Goal: Task Accomplishment & Management: Complete application form

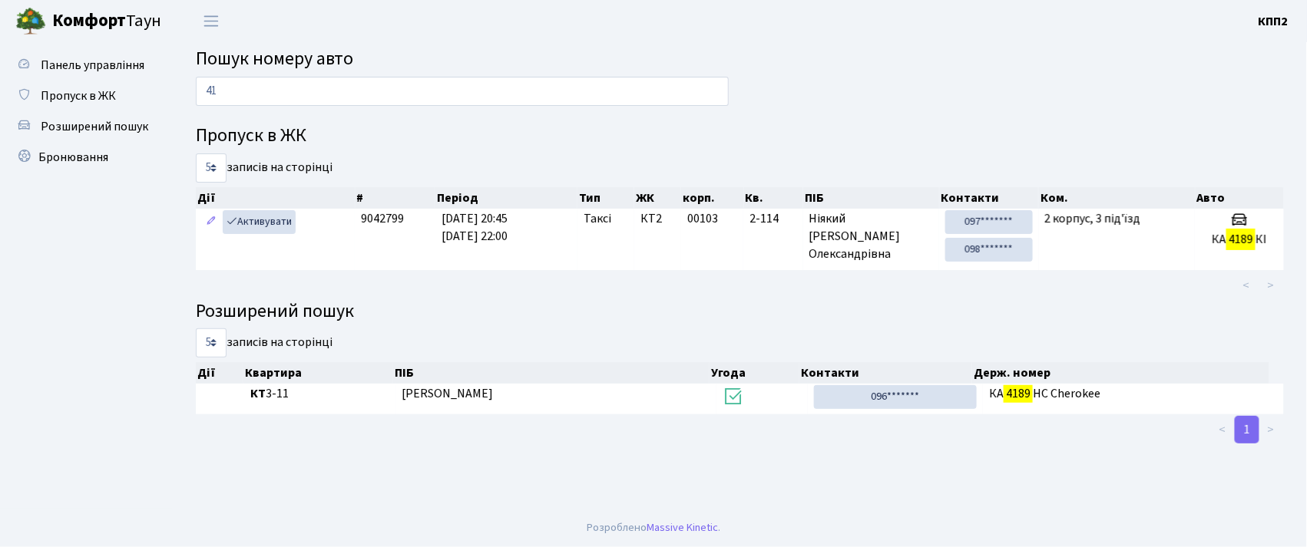
type input "4"
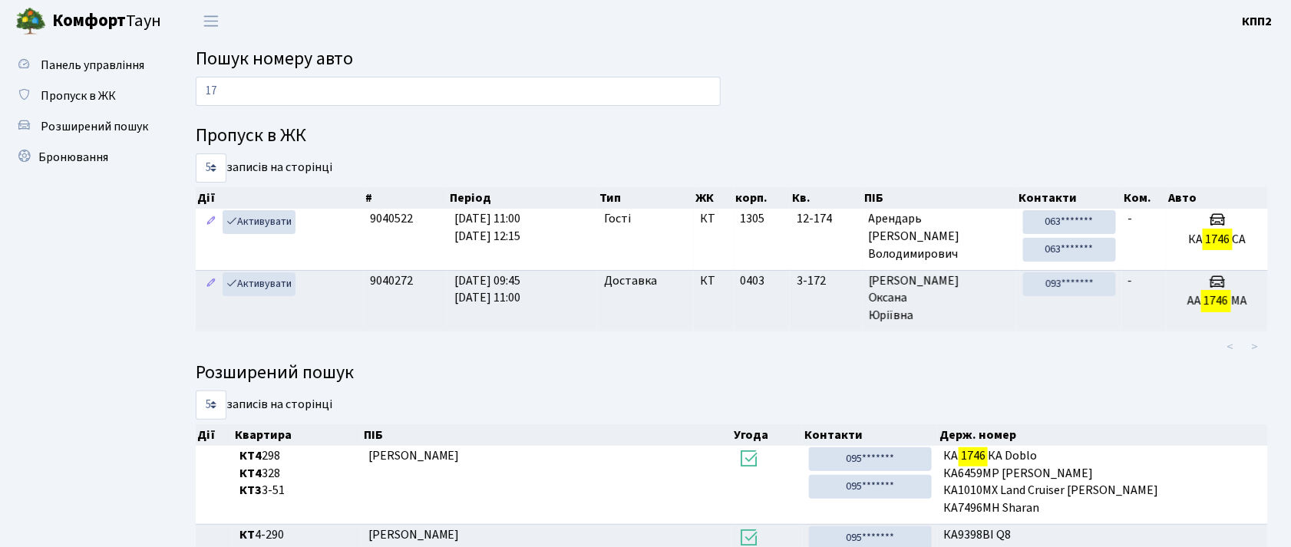
type input "1"
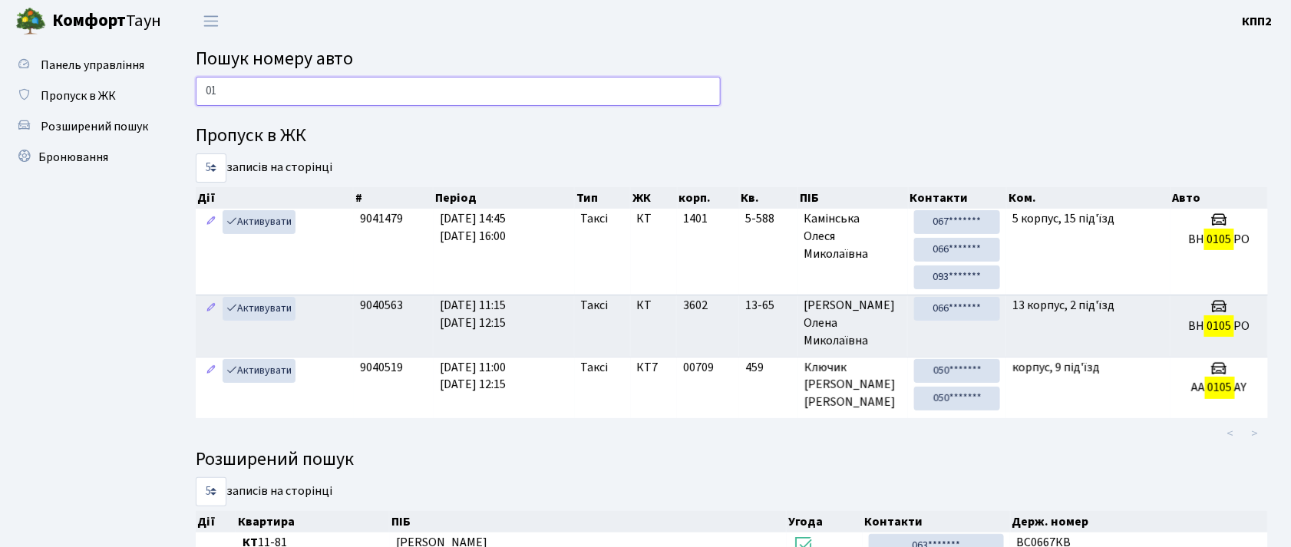
type input "0"
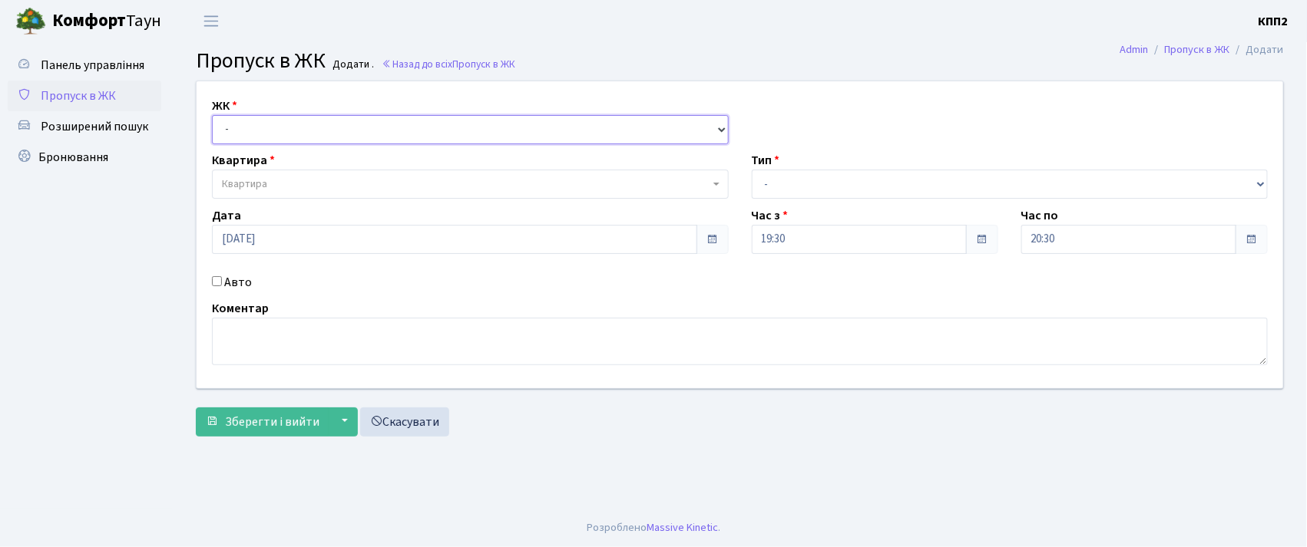
click at [274, 132] on select "- КТ, вул. Регенераторна, 4 КТ2, просп. Соборності, 17 КТ3, вул. Березнева, 16 …" at bounding box center [470, 129] width 517 height 29
select select "271"
click at [212, 115] on select "- КТ, вул. Регенераторна, 4 КТ2, просп. Соборності, 17 КТ3, вул. Березнева, 16 …" at bounding box center [470, 129] width 517 height 29
select select
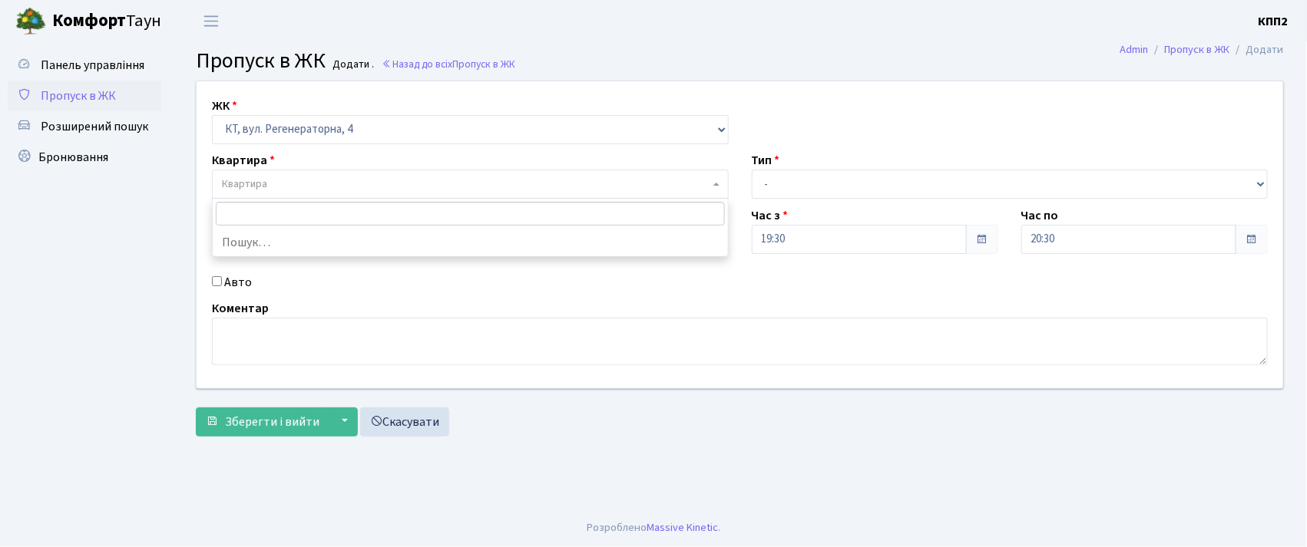
click at [307, 180] on span "Квартира" at bounding box center [465, 184] width 487 height 15
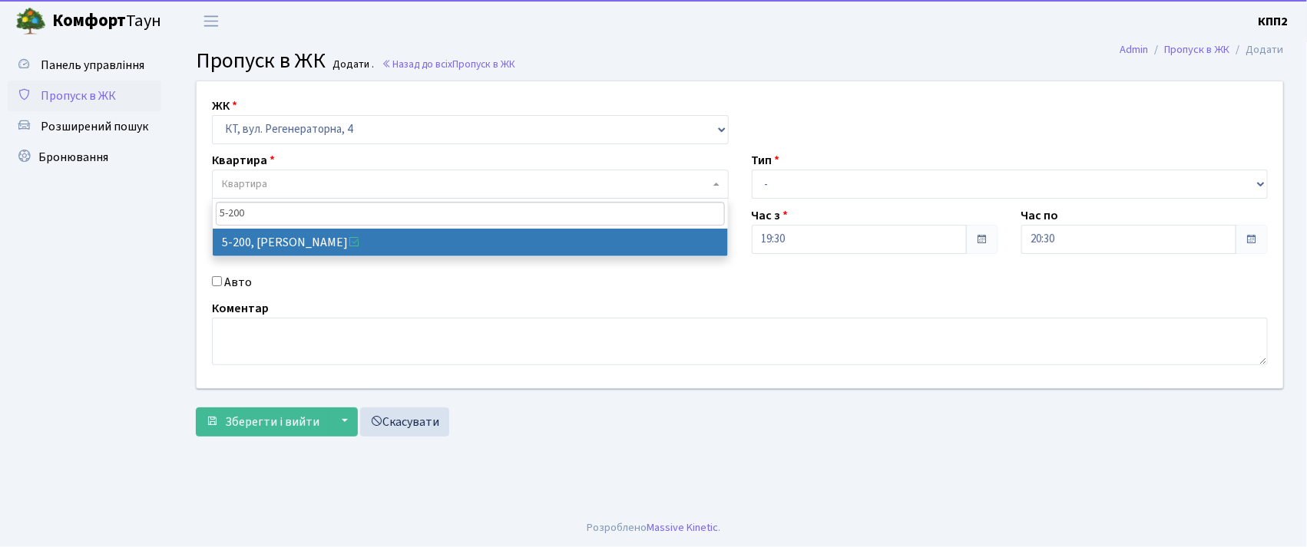
type input "5-200"
select select "2358"
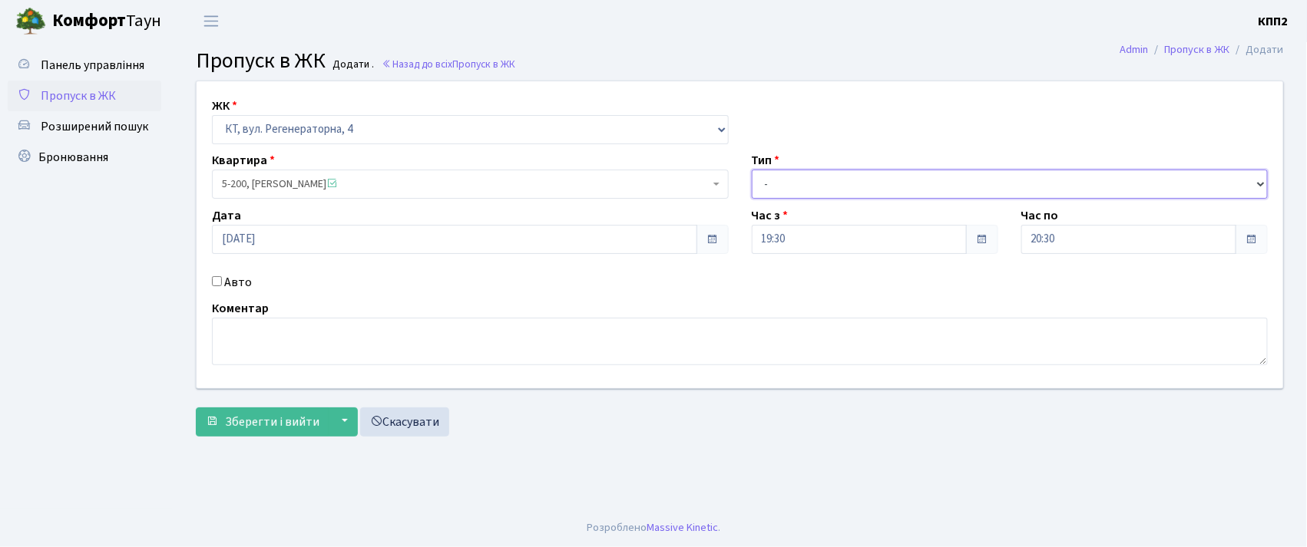
click at [855, 185] on select "- Доставка Таксі Гості Сервіс" at bounding box center [1010, 184] width 517 height 29
select select "3"
click at [752, 170] on select "- Доставка Таксі Гості Сервіс" at bounding box center [1010, 184] width 517 height 29
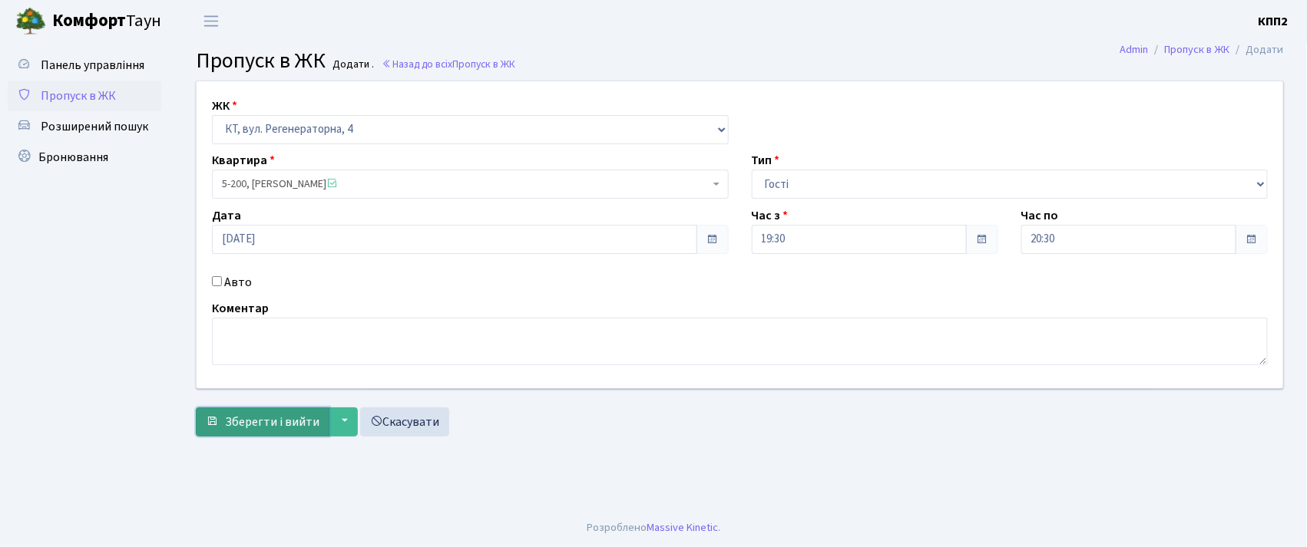
click at [292, 421] on span "Зберегти і вийти" at bounding box center [272, 422] width 94 height 17
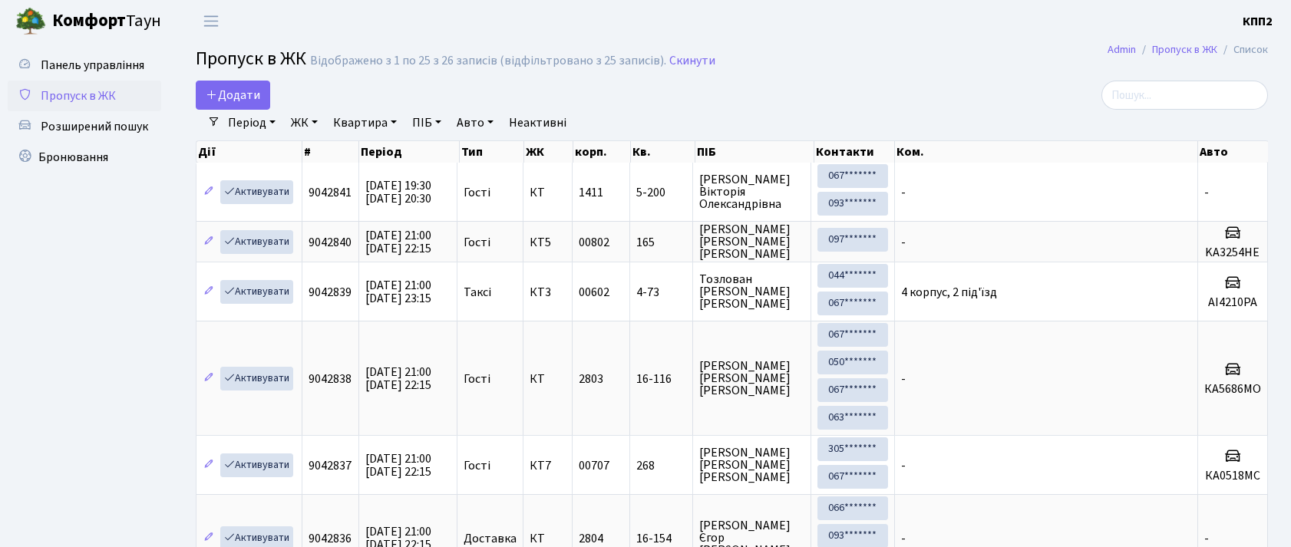
select select "25"
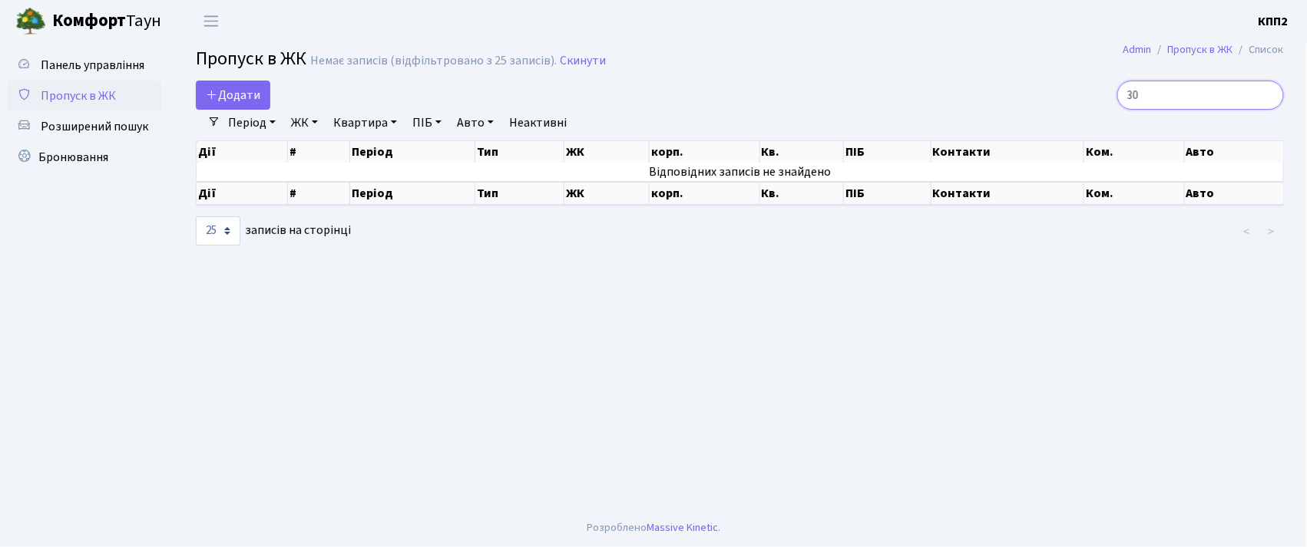
type input "3"
click at [1152, 99] on input "4-171" at bounding box center [1200, 95] width 167 height 29
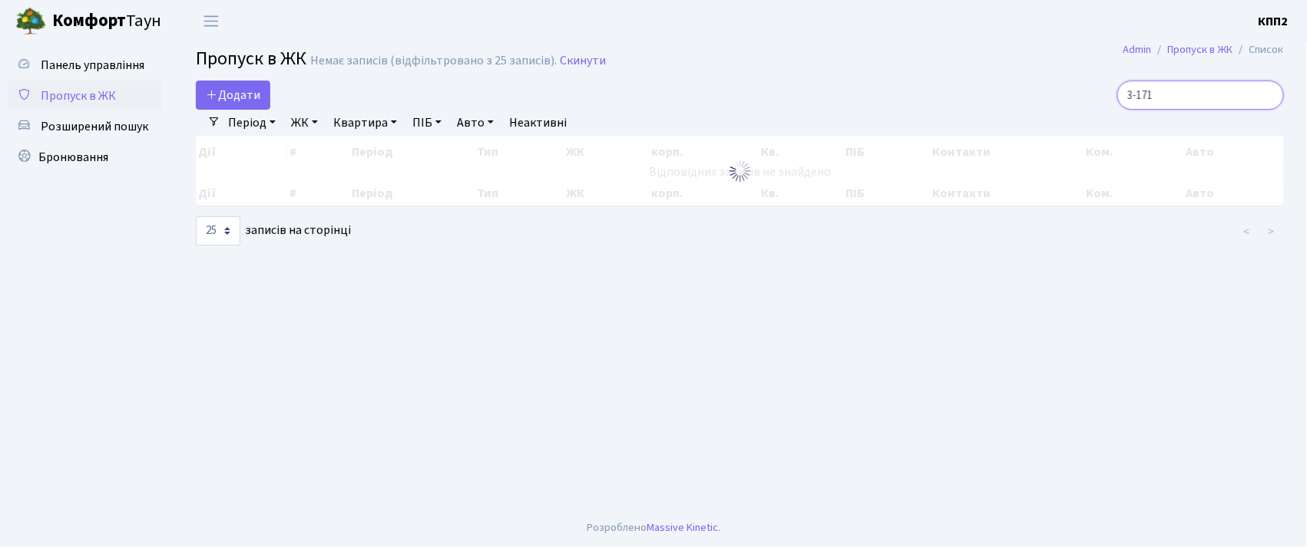
click at [1224, 104] on input "3-171" at bounding box center [1200, 95] width 167 height 29
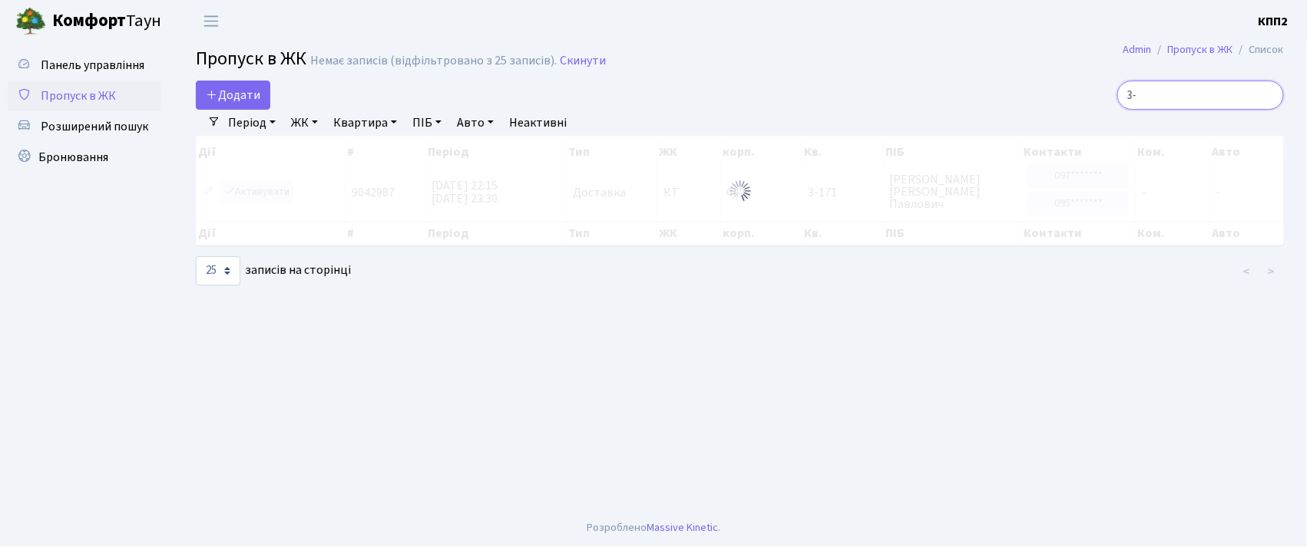
type input "3"
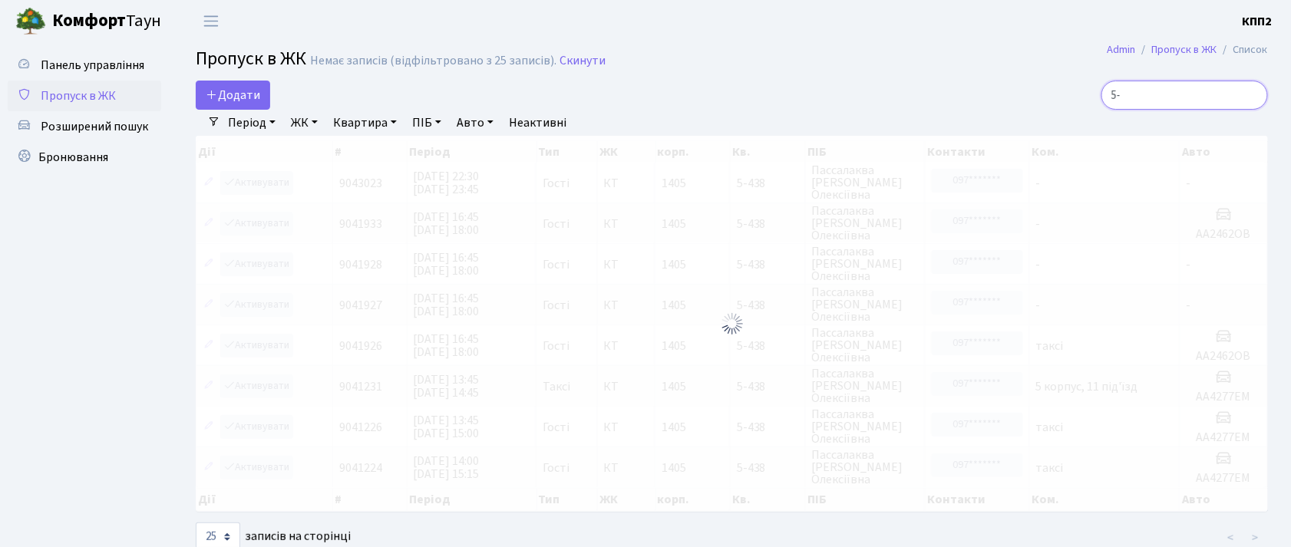
type input "5"
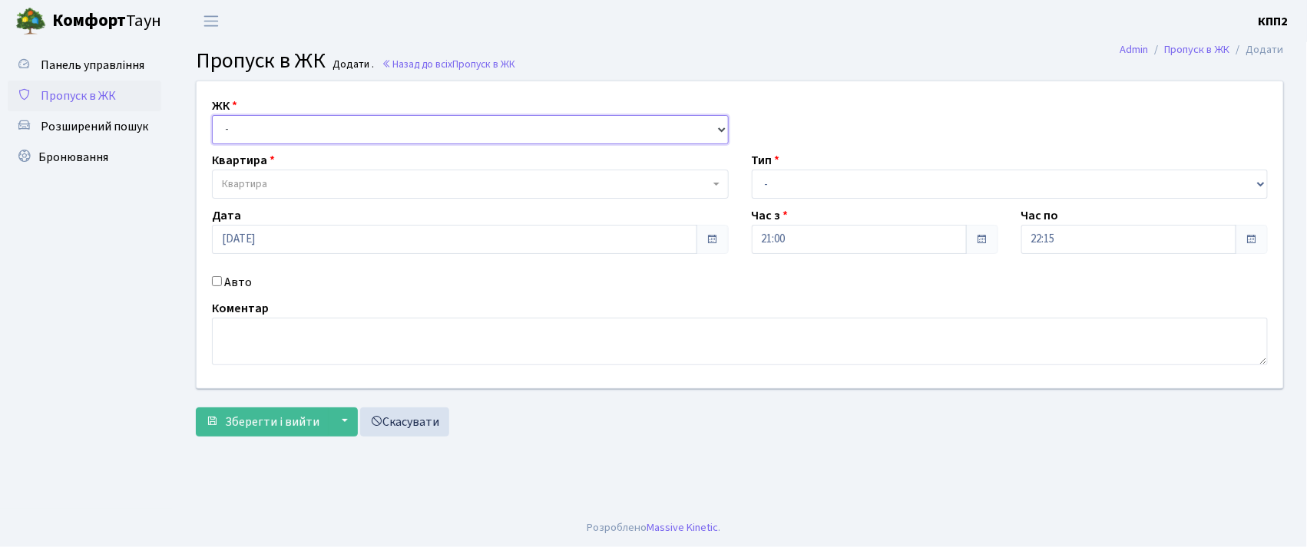
click at [345, 129] on select "- КТ, вул. Регенераторна, 4 КТ2, просп. Соборності, 17 КТ3, вул. Березнева, 16 …" at bounding box center [470, 129] width 517 height 29
select select "271"
click at [212, 115] on select "- КТ, вул. Регенераторна, 4 КТ2, просп. [STREET_ADDRESS] [STREET_ADDRESS] [PERS…" at bounding box center [470, 129] width 517 height 29
select select
click at [352, 191] on span "Квартира" at bounding box center [465, 184] width 487 height 15
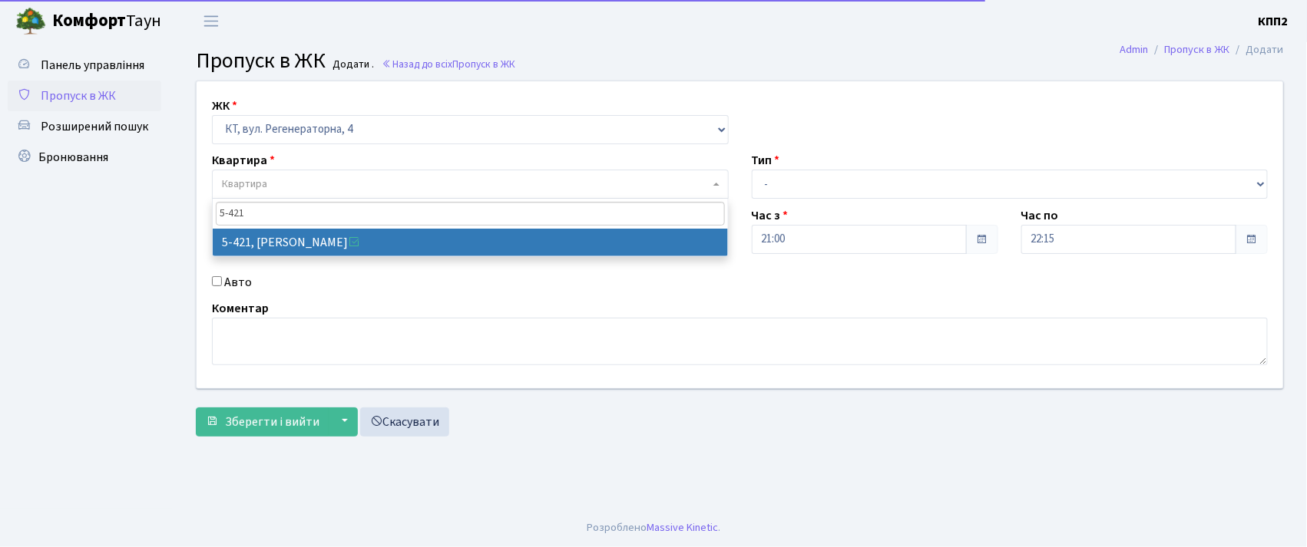
type input "5-421"
select select "2110"
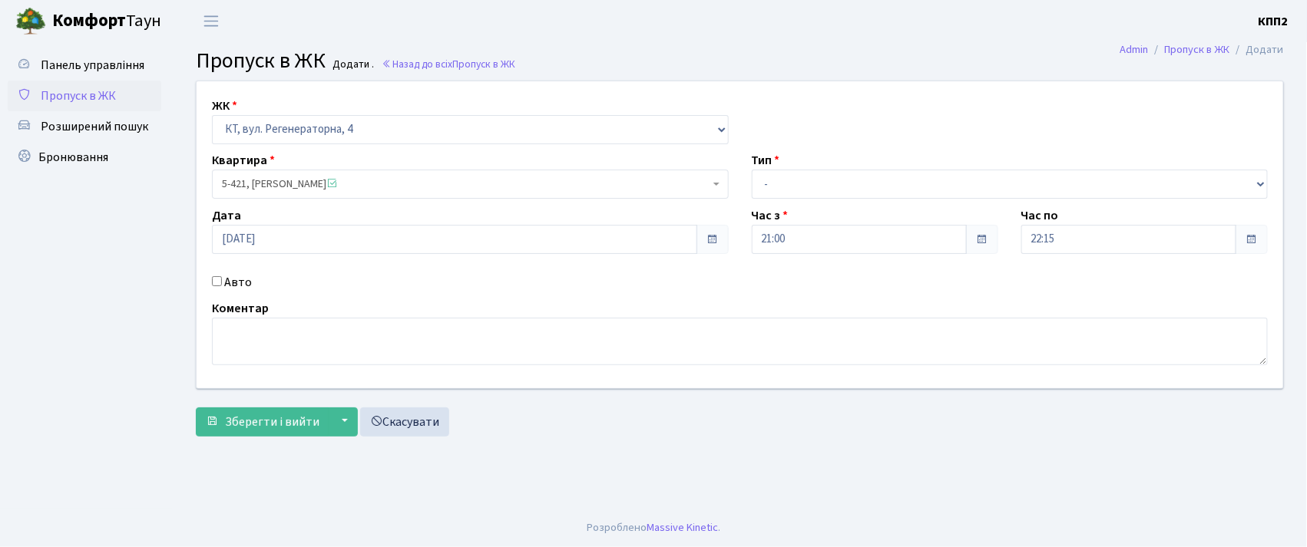
click at [232, 286] on label "Авто" at bounding box center [238, 282] width 28 height 18
click at [222, 286] on input "Авто" at bounding box center [217, 281] width 10 height 10
checkbox input "true"
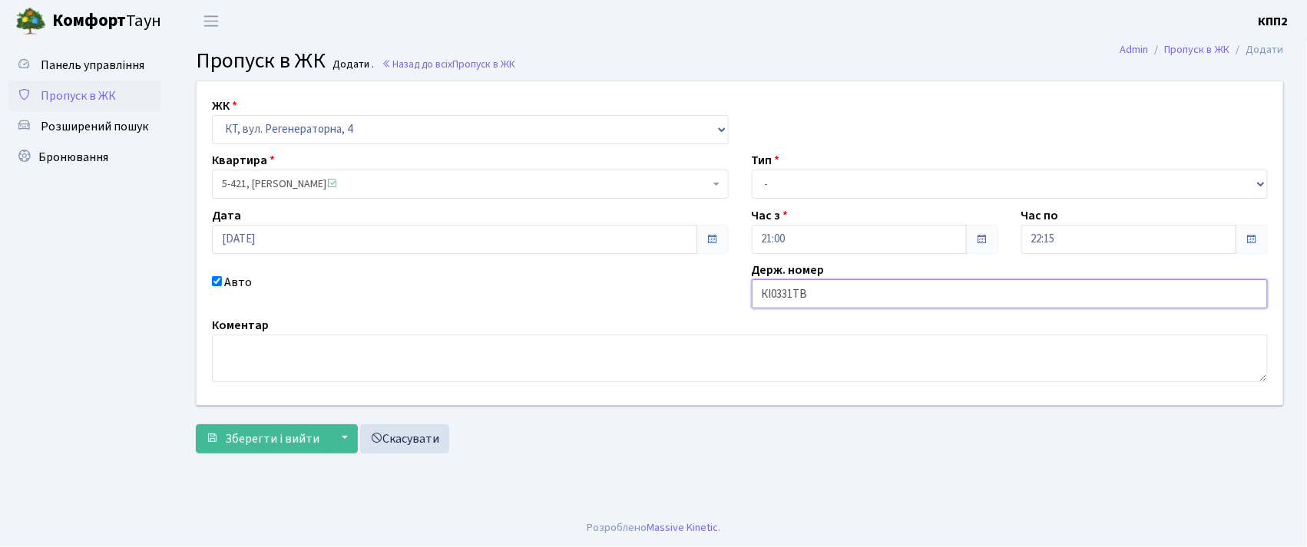
type input "КІ0331ТВ"
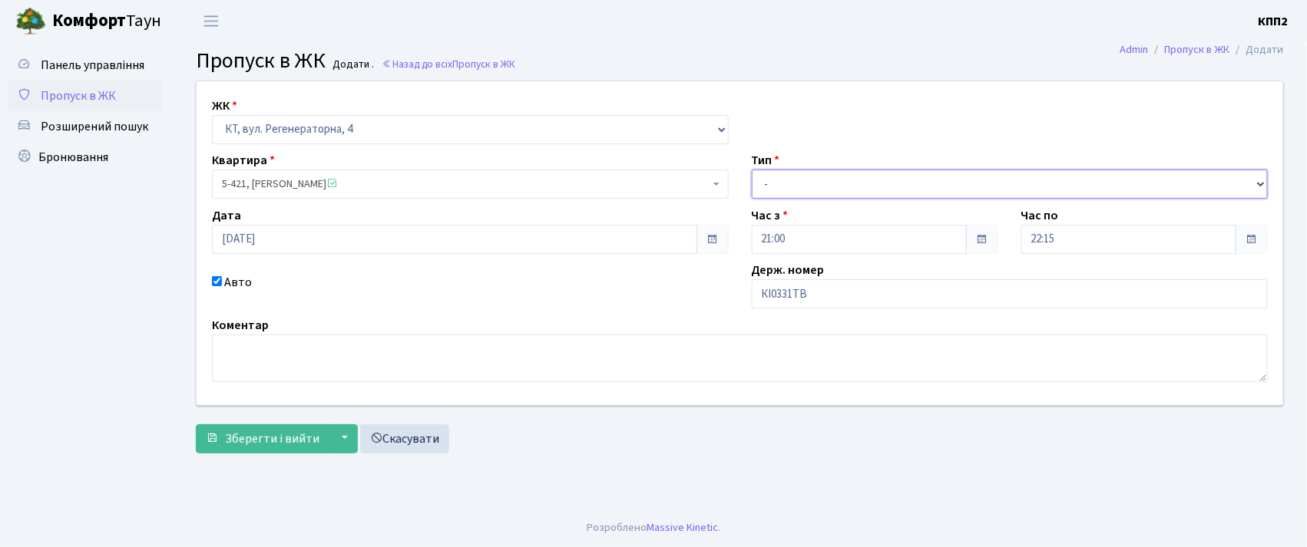
drag, startPoint x: 785, startPoint y: 182, endPoint x: 783, endPoint y: 197, distance: 15.4
click at [785, 182] on select "- Доставка Таксі Гості Сервіс" at bounding box center [1010, 184] width 517 height 29
select select "2"
click at [752, 170] on select "- Доставка Таксі Гості Сервіс" at bounding box center [1010, 184] width 517 height 29
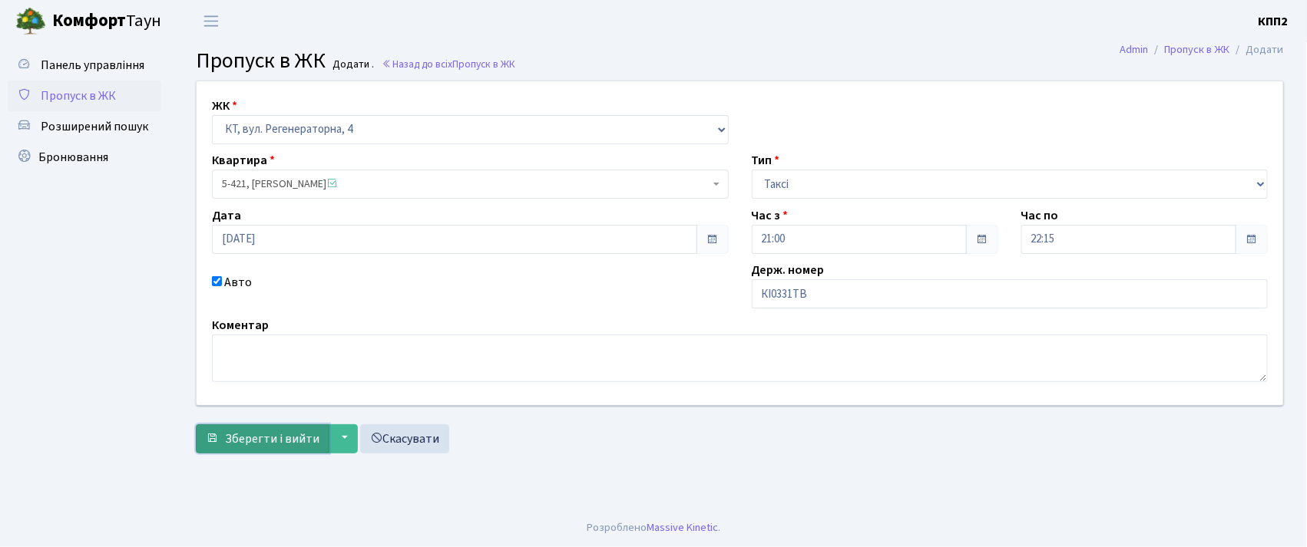
click at [253, 446] on span "Зберегти і вийти" at bounding box center [272, 439] width 94 height 17
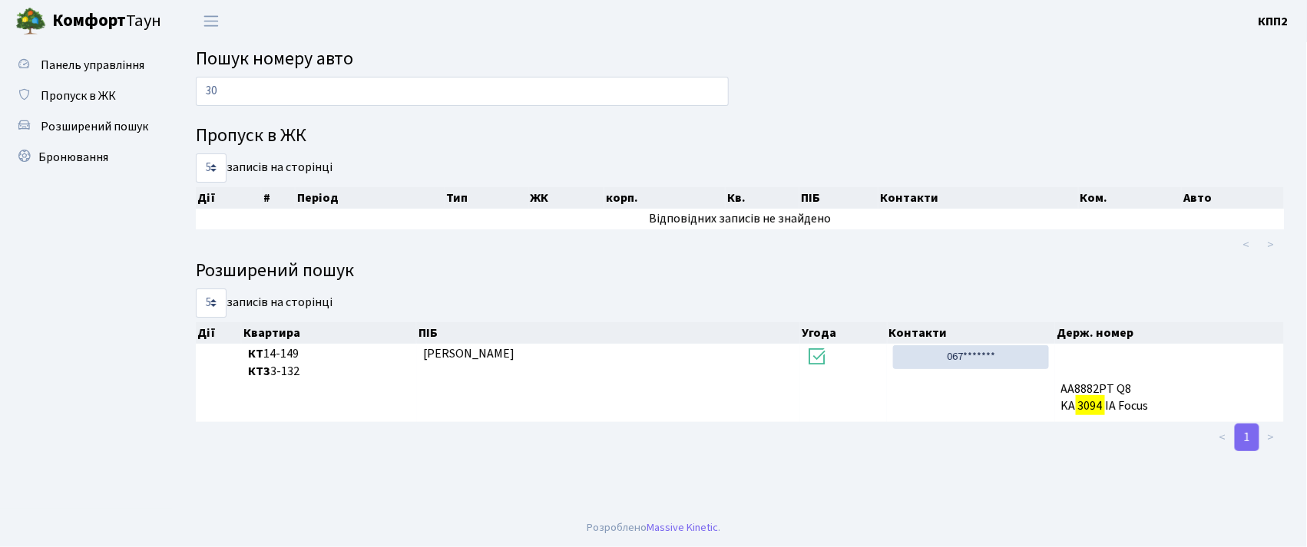
type input "3"
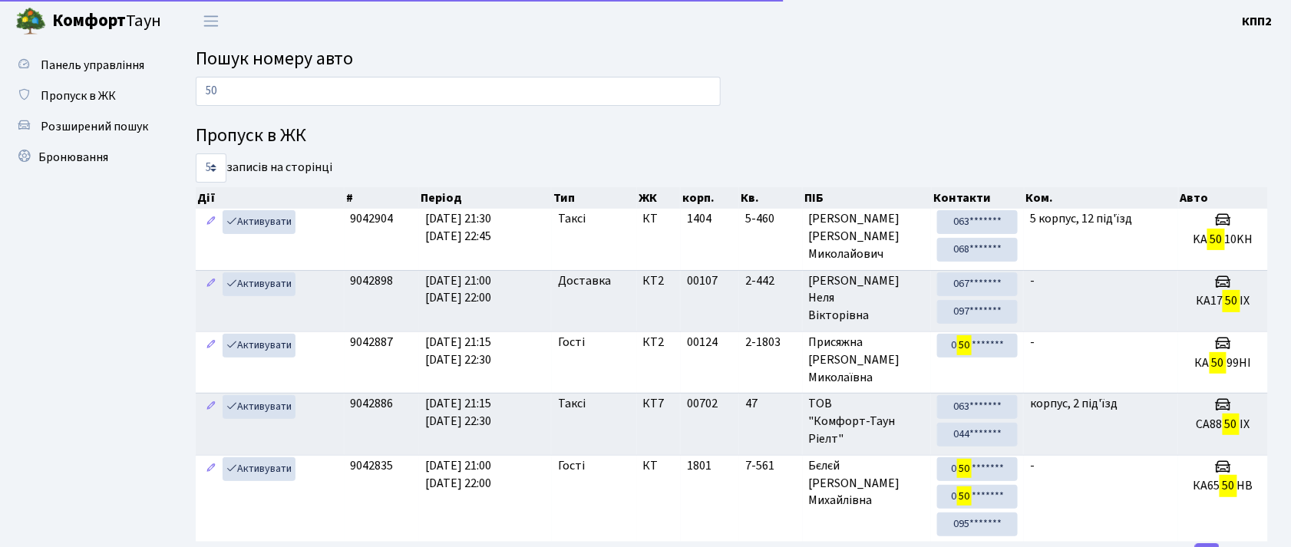
type input "5"
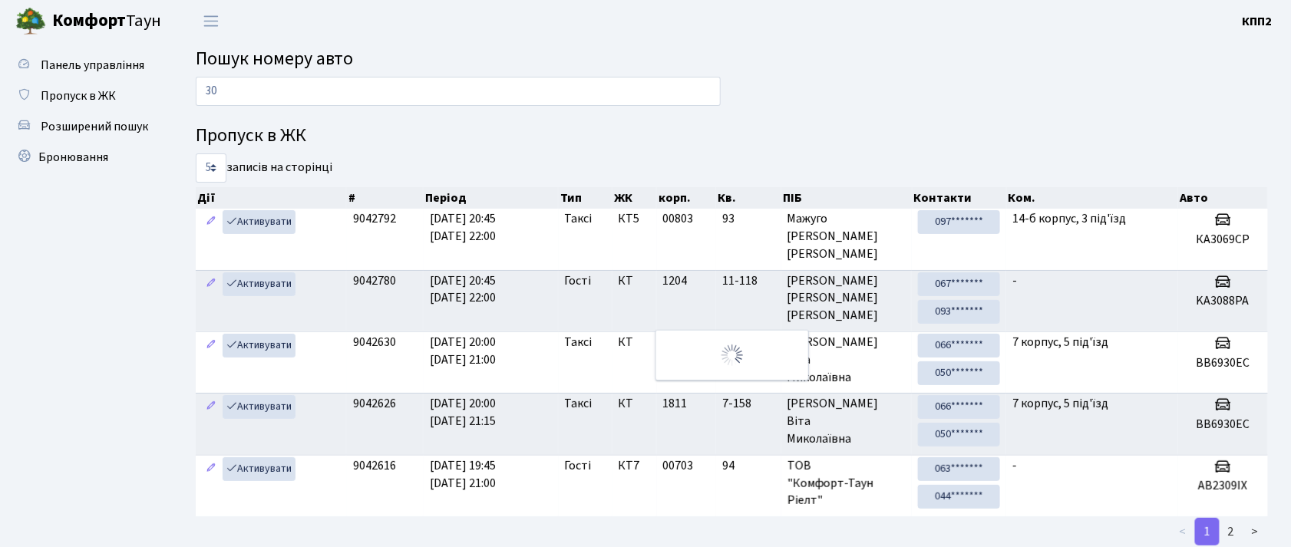
type input "3"
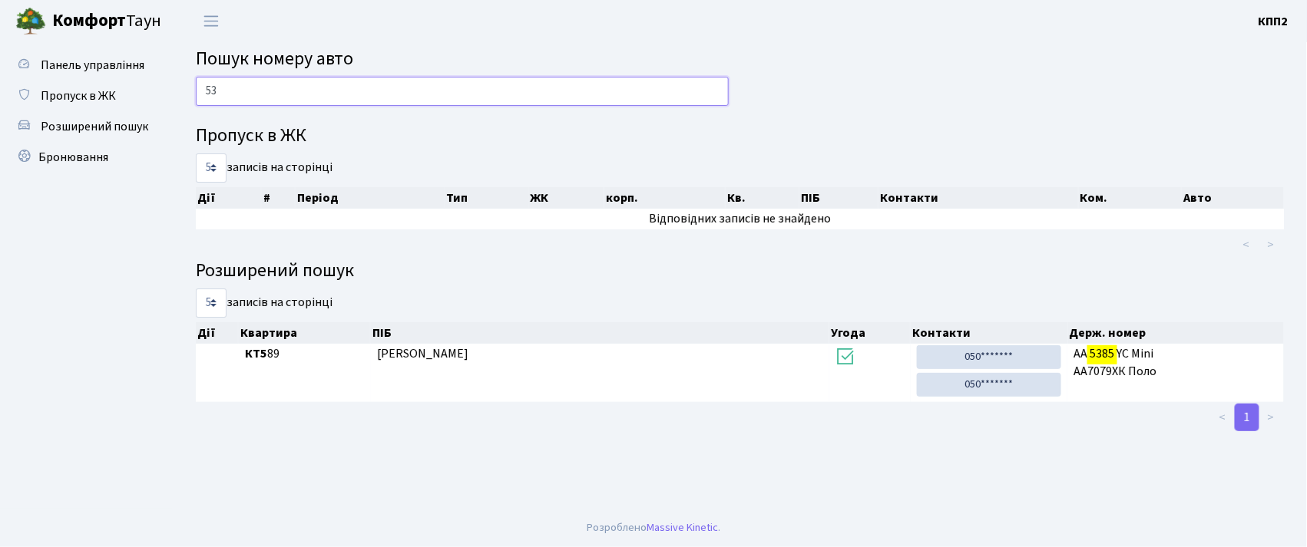
type input "5"
